Goal: Task Accomplishment & Management: Complete application form

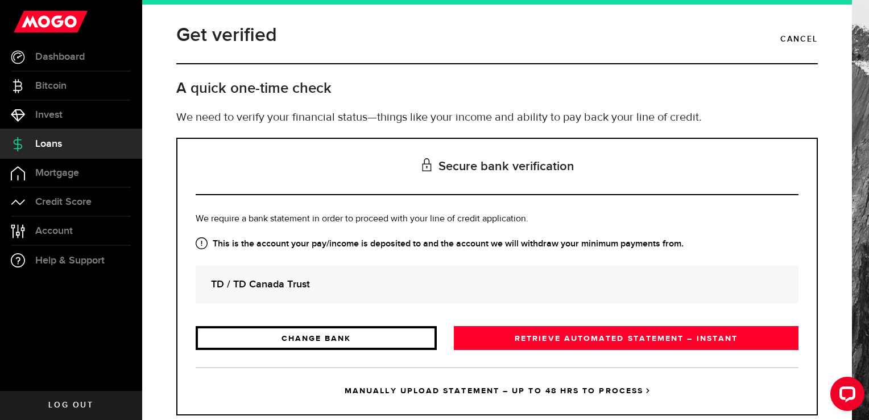
click at [250, 327] on link "CHANGE BANK" at bounding box center [316, 338] width 241 height 24
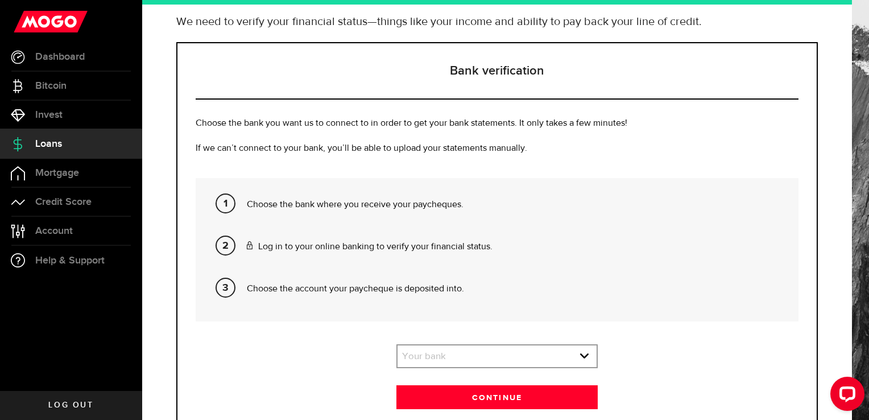
scroll to position [155, 0]
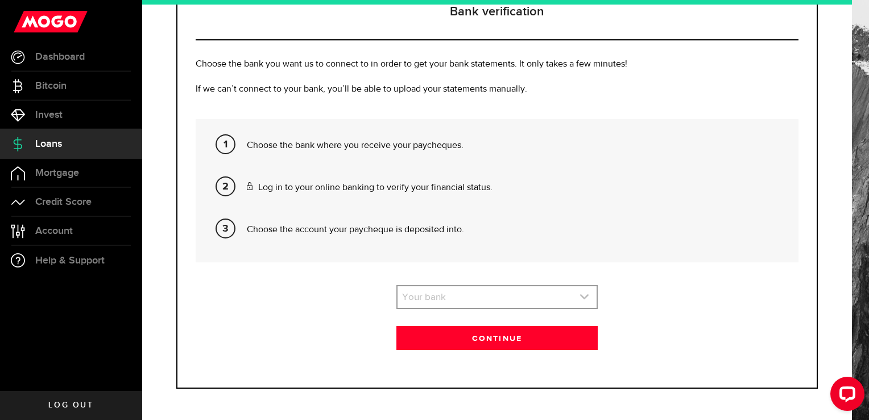
click at [564, 303] on link "expand select" at bounding box center [497, 297] width 199 height 22
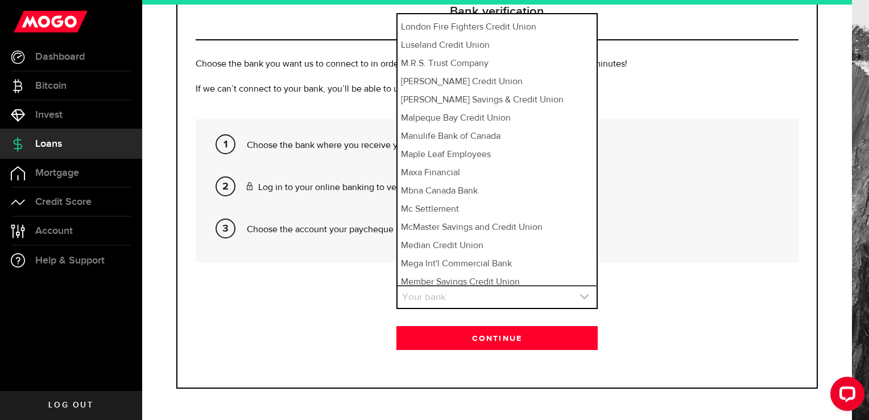
scroll to position [6014, 0]
click at [503, 236] on li "Median Credit Union" at bounding box center [497, 245] width 199 height 18
select select "342"
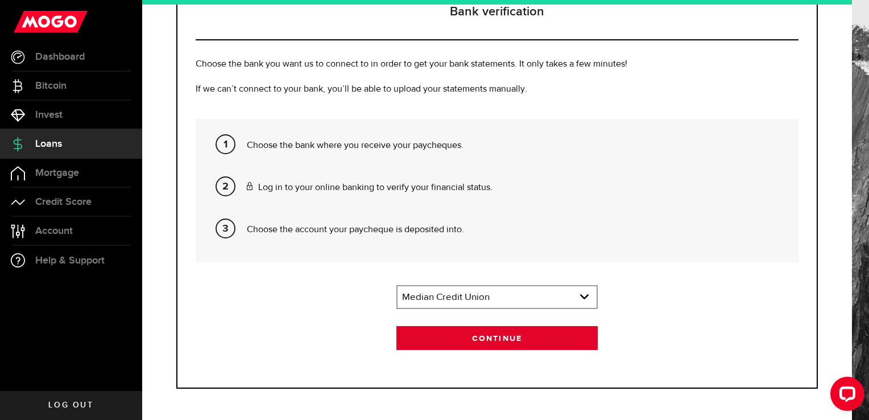
click at [550, 347] on button "Continue" at bounding box center [497, 338] width 201 height 24
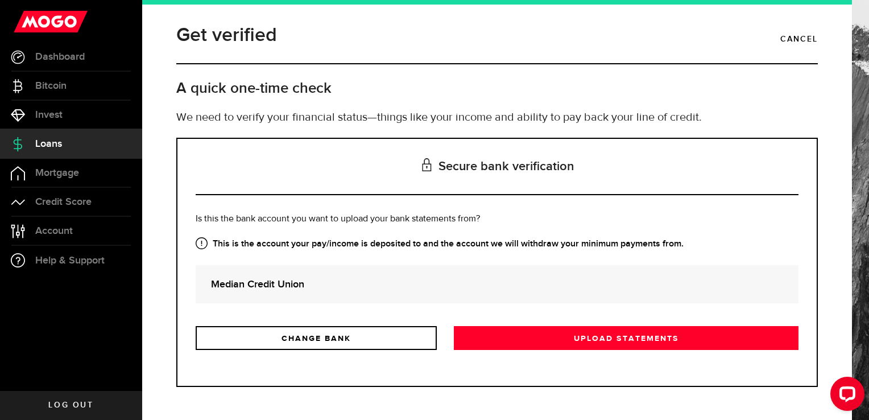
scroll to position [0, 0]
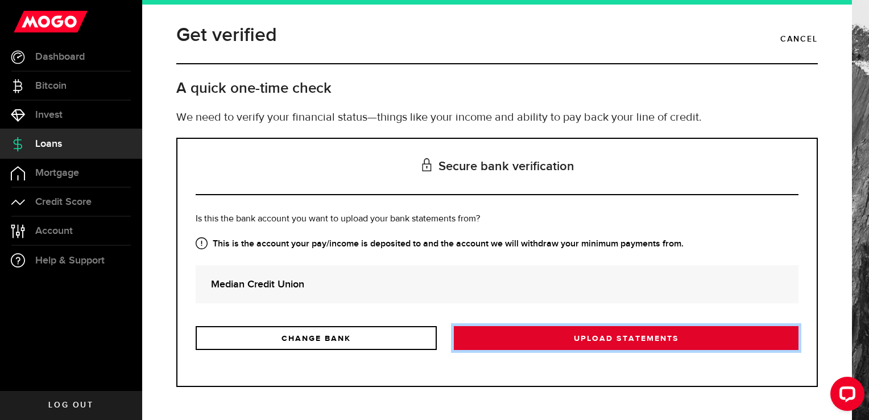
click at [678, 348] on link "Upload statements" at bounding box center [626, 338] width 345 height 24
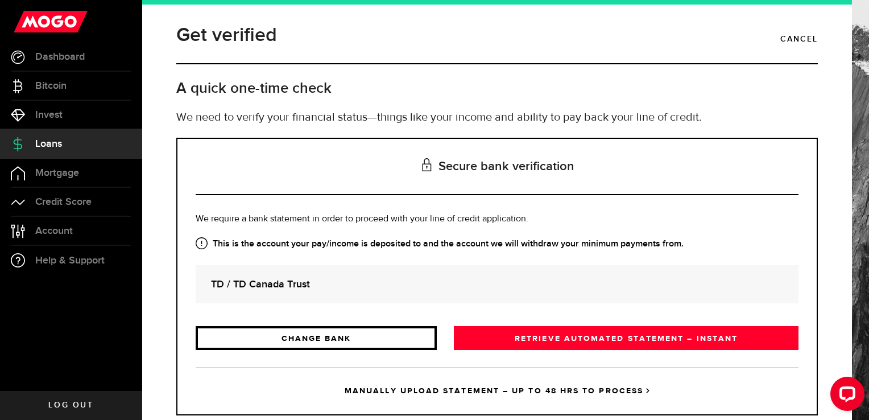
click at [250, 327] on link "CHANGE BANK" at bounding box center [316, 338] width 241 height 24
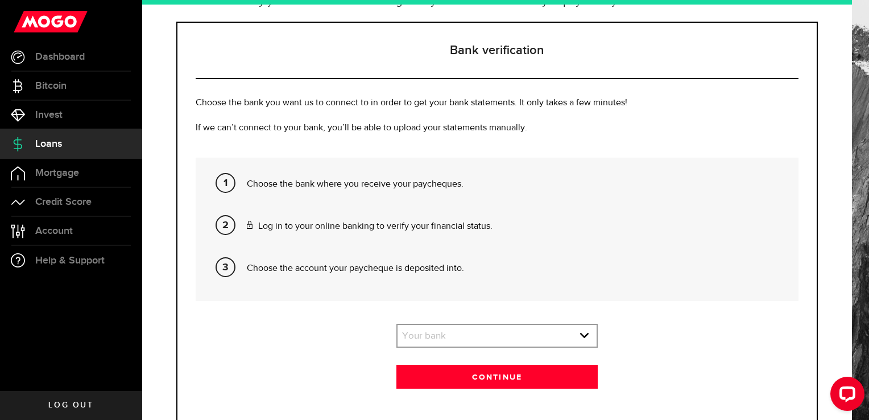
scroll to position [155, 0]
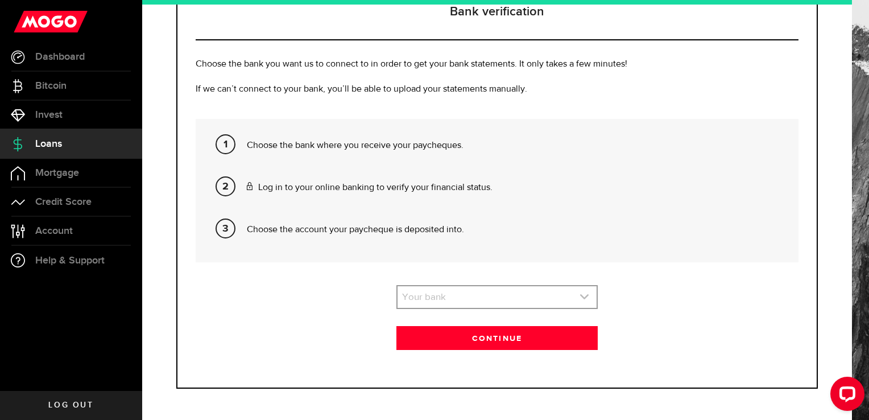
click at [564, 306] on link "expand select" at bounding box center [497, 297] width 199 height 22
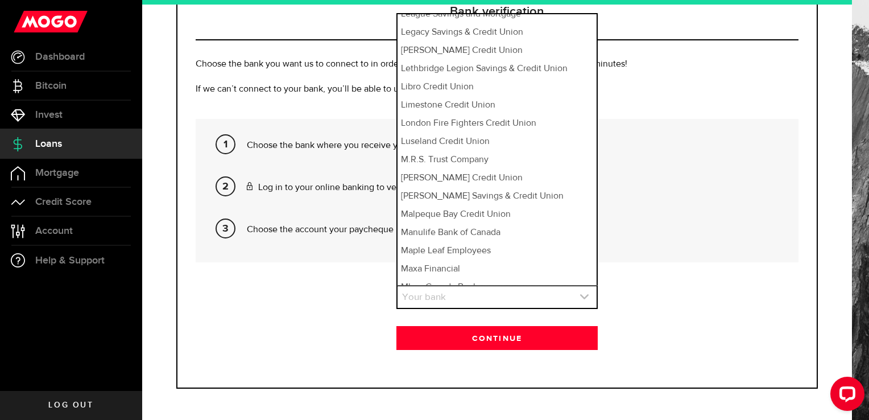
scroll to position [5917, 0]
click at [508, 333] on li "Median Credit Union" at bounding box center [497, 342] width 199 height 18
select select "342"
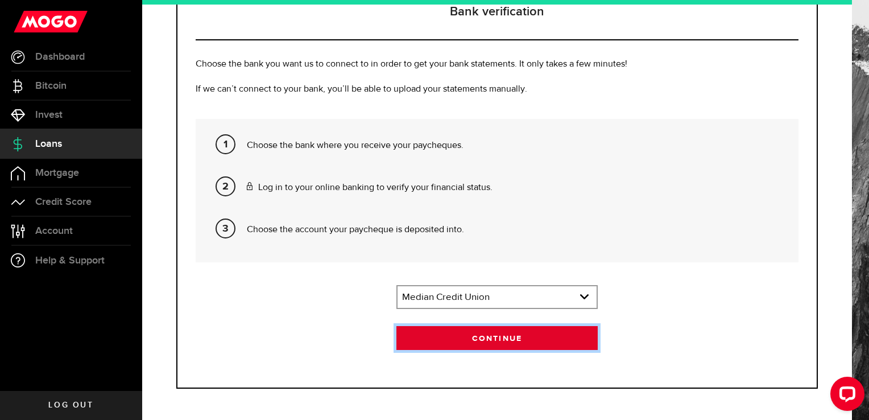
click at [531, 347] on button "Continue" at bounding box center [497, 338] width 201 height 24
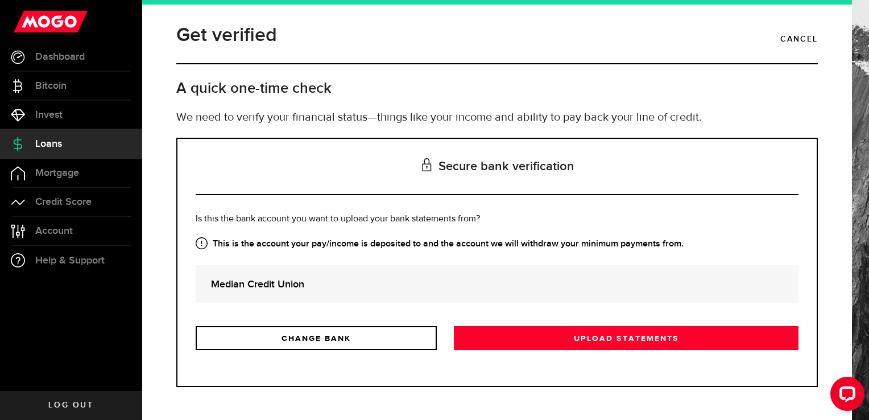
scroll to position [0, 0]
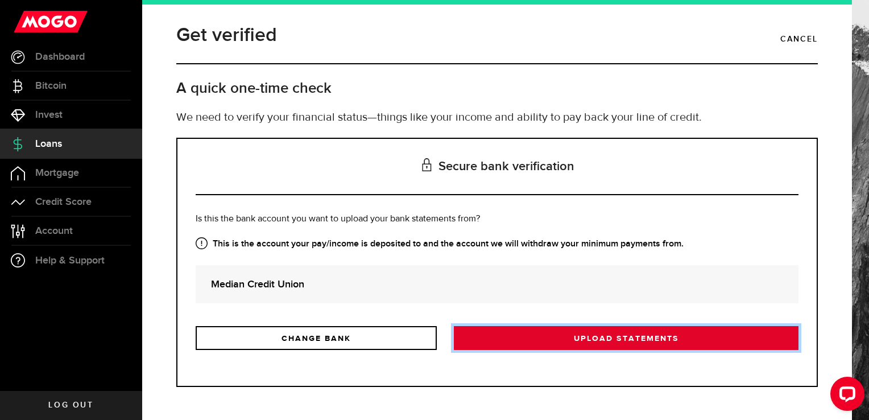
click at [646, 338] on link "Upload statements" at bounding box center [626, 338] width 345 height 24
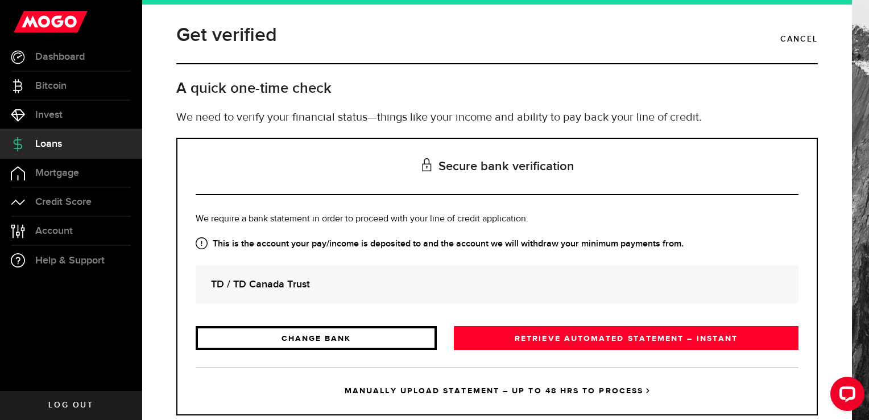
click at [237, 332] on link "CHANGE BANK" at bounding box center [316, 338] width 241 height 24
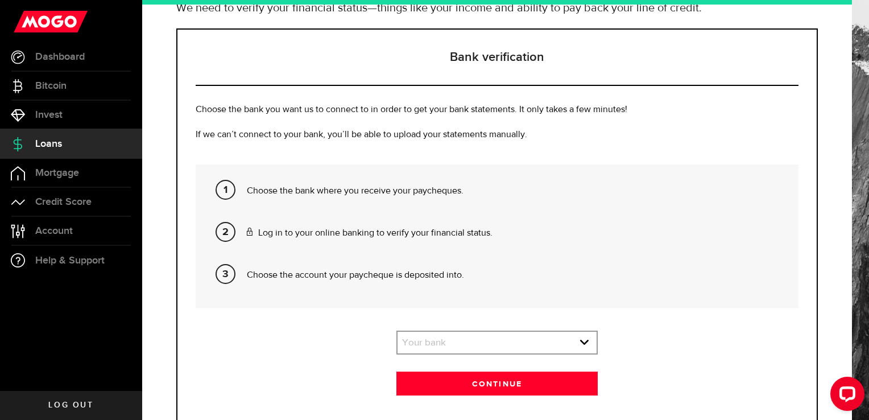
scroll to position [155, 0]
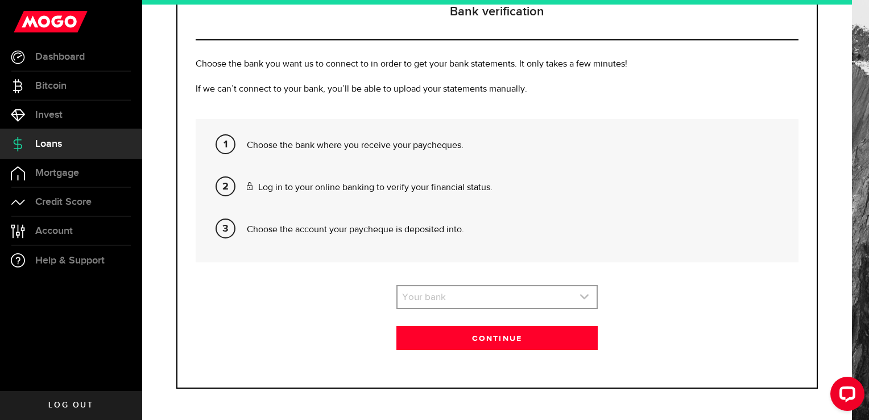
click at [550, 289] on link "expand select" at bounding box center [497, 297] width 199 height 22
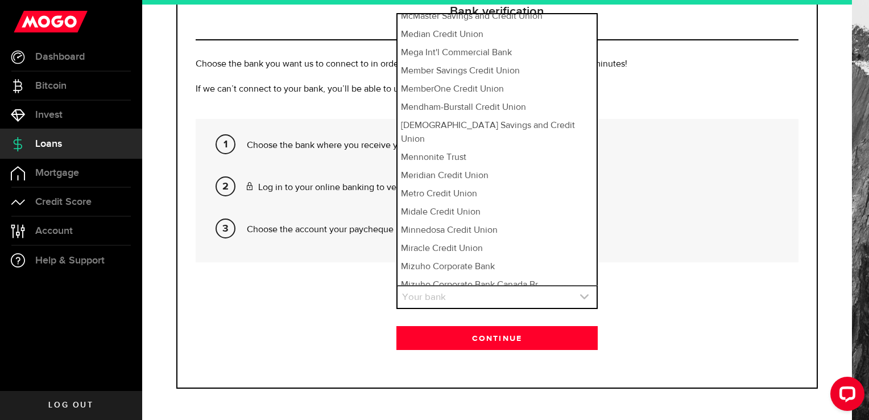
scroll to position [6221, 0]
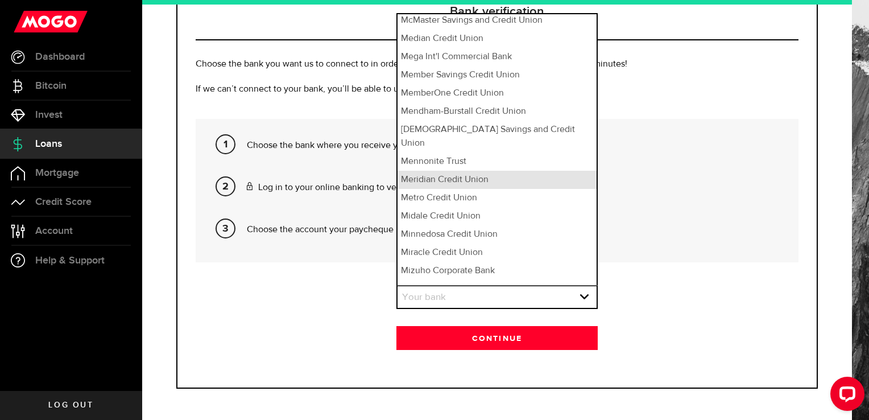
click at [478, 171] on li "Meridian Credit Union" at bounding box center [497, 180] width 199 height 18
select select "269"
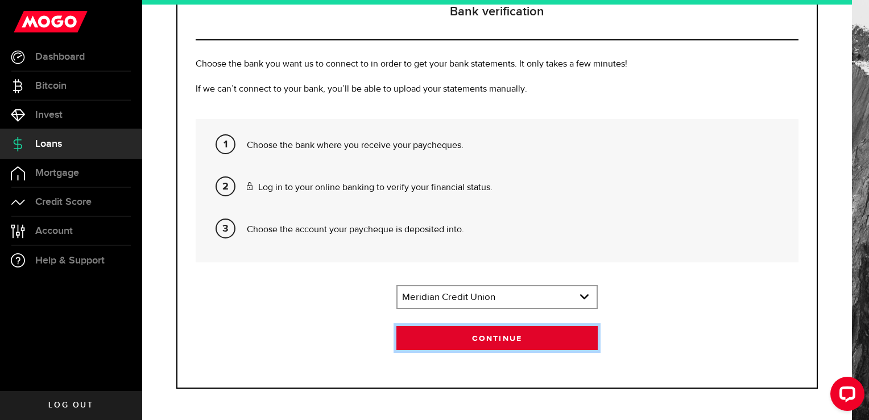
click at [546, 346] on button "Continue" at bounding box center [497, 338] width 201 height 24
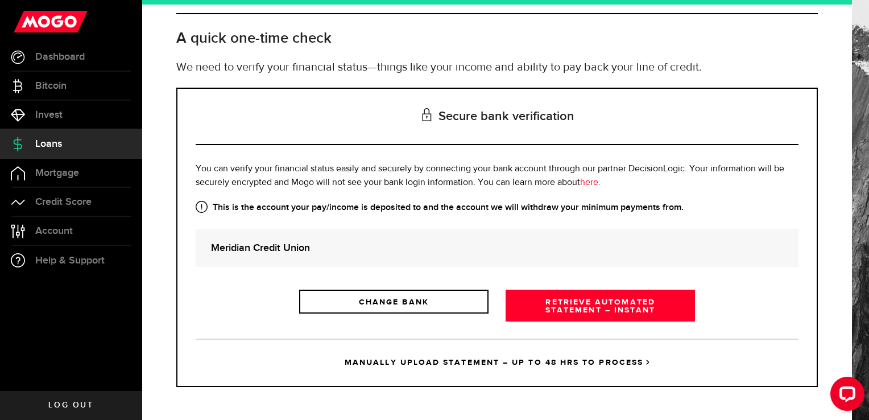
scroll to position [0, 0]
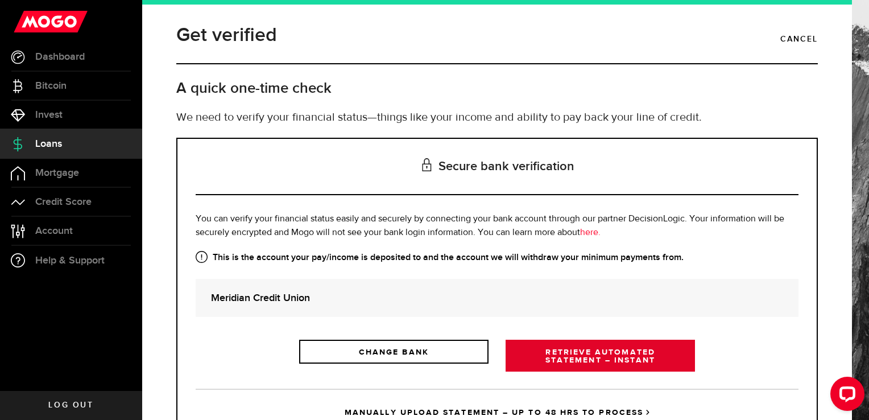
click at [574, 356] on link "RETRIEVE AUTOMATED STATEMENT – INSTANT" at bounding box center [600, 356] width 189 height 32
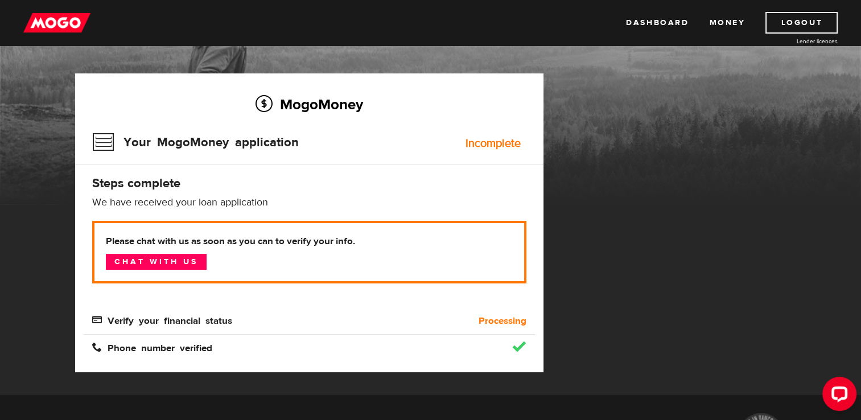
scroll to position [72, 0]
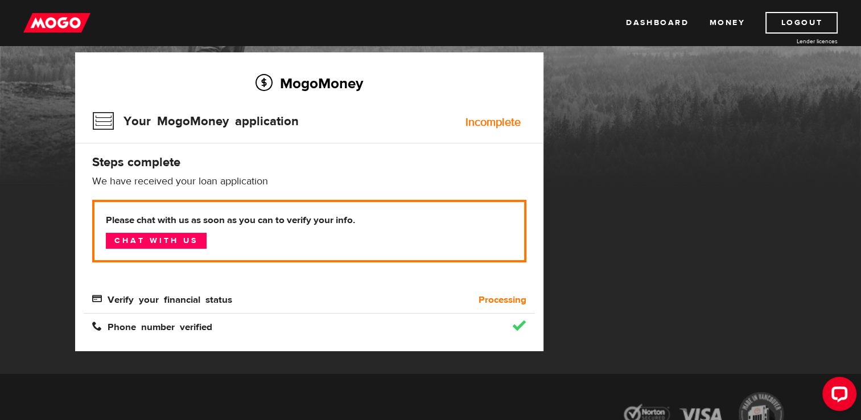
click at [216, 303] on span "Verify your financial status" at bounding box center [162, 299] width 140 height 10
drag, startPoint x: 492, startPoint y: 303, endPoint x: 473, endPoint y: 307, distance: 18.6
click at [473, 307] on div "MogoMoney Your MogoMoney application Incomplete Steps complete We have received…" at bounding box center [309, 201] width 468 height 299
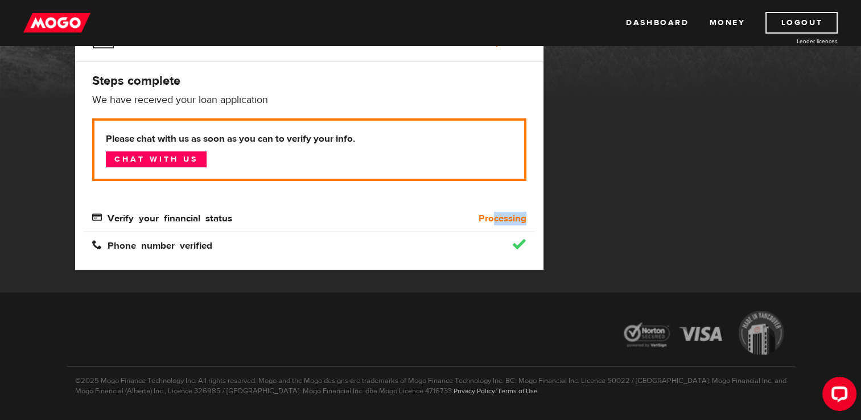
scroll to position [118, 0]
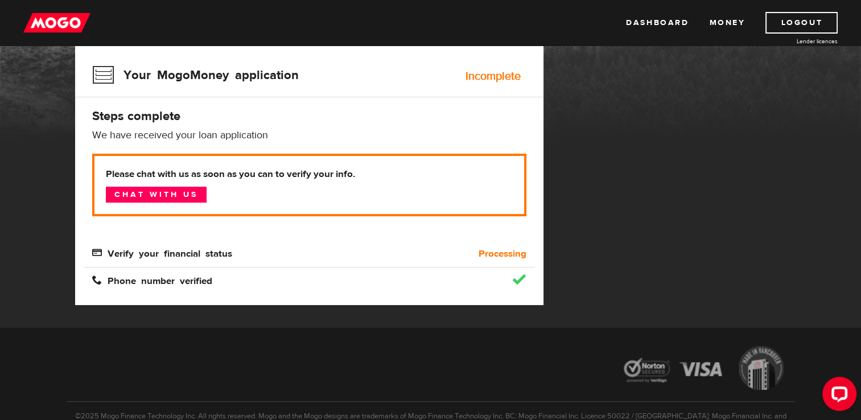
click at [123, 255] on span "Verify your financial status" at bounding box center [162, 253] width 140 height 10
drag, startPoint x: 112, startPoint y: 254, endPoint x: 126, endPoint y: 247, distance: 16.5
click at [126, 248] on span "Verify your financial status" at bounding box center [162, 253] width 140 height 10
click at [201, 247] on div "Verify your financial status" at bounding box center [253, 254] width 339 height 14
click at [483, 256] on b "Processing" at bounding box center [503, 254] width 48 height 14
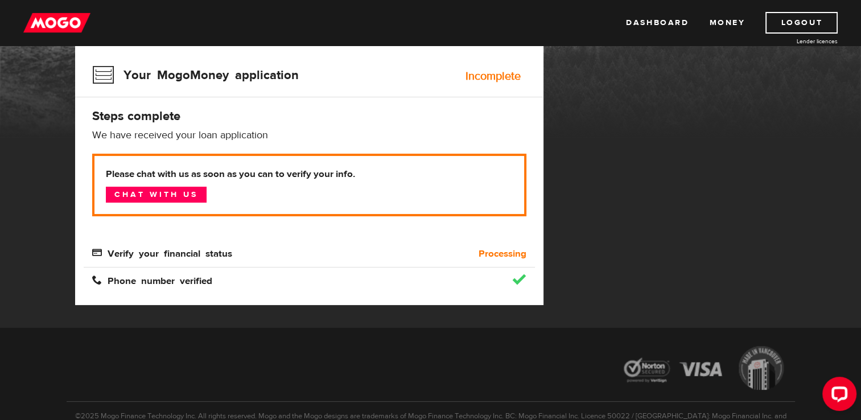
click at [509, 81] on div "Incomplete" at bounding box center [492, 76] width 55 height 11
click at [150, 284] on div "Phone number verified" at bounding box center [253, 281] width 339 height 14
click at [131, 255] on span "Verify your financial status" at bounding box center [162, 253] width 140 height 10
click at [182, 191] on link "Chat with us" at bounding box center [156, 195] width 101 height 16
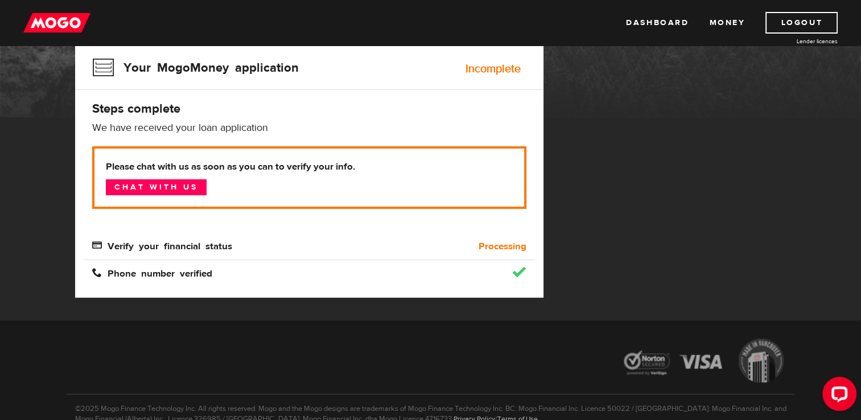
scroll to position [184, 0]
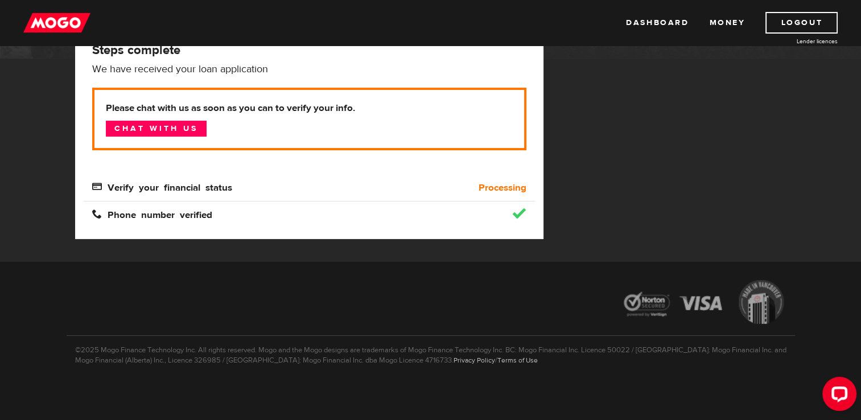
click at [488, 109] on b "Please chat with us as soon as you can to verify your info." at bounding box center [309, 108] width 407 height 14
click at [489, 119] on p "Please chat with us as soon as you can to verify your info. Chat with us" at bounding box center [309, 119] width 434 height 63
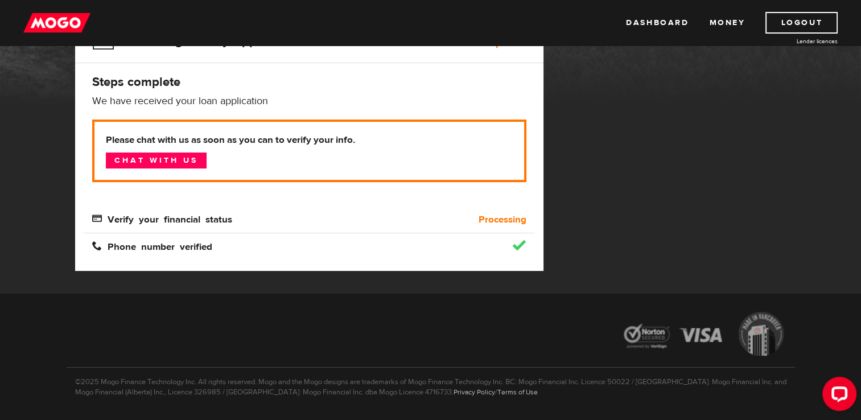
scroll to position [156, 0]
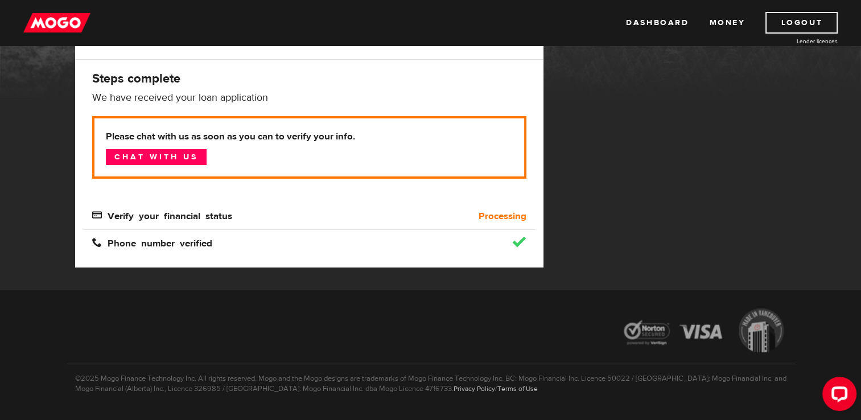
click at [508, 222] on b "Processing" at bounding box center [503, 216] width 48 height 14
click at [203, 213] on span "Verify your financial status" at bounding box center [162, 215] width 140 height 10
click at [208, 226] on div "Phone number verified" at bounding box center [309, 236] width 451 height 27
click at [519, 249] on div "Phone number verified" at bounding box center [309, 236] width 451 height 27
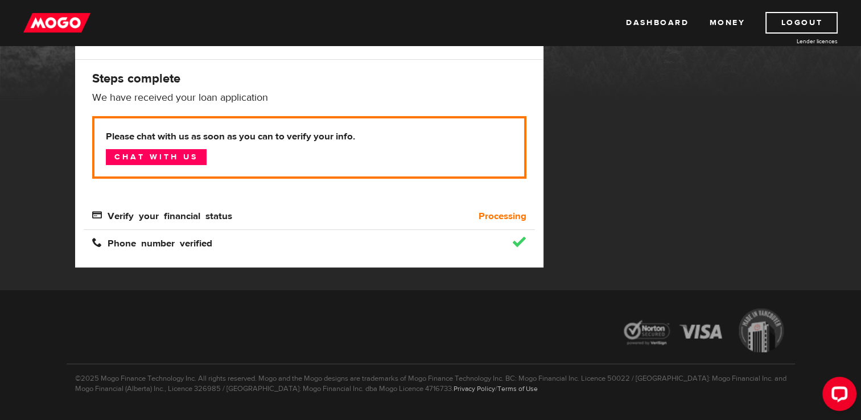
click at [519, 249] on div "Phone number verified" at bounding box center [309, 236] width 451 height 27
click at [460, 156] on p "Please chat with us as soon as you can to verify your info. Chat with us" at bounding box center [309, 147] width 434 height 63
click at [195, 159] on link "Chat with us" at bounding box center [156, 157] width 101 height 16
